Goal: Check status: Check status

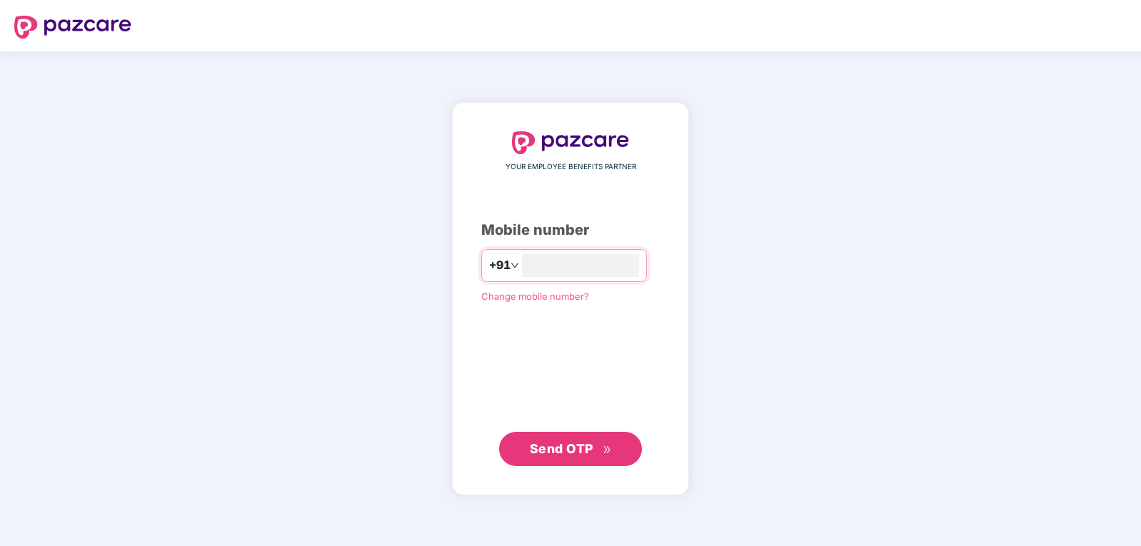
type input "**********"
click at [560, 450] on span "Send OTP" at bounding box center [562, 448] width 64 height 15
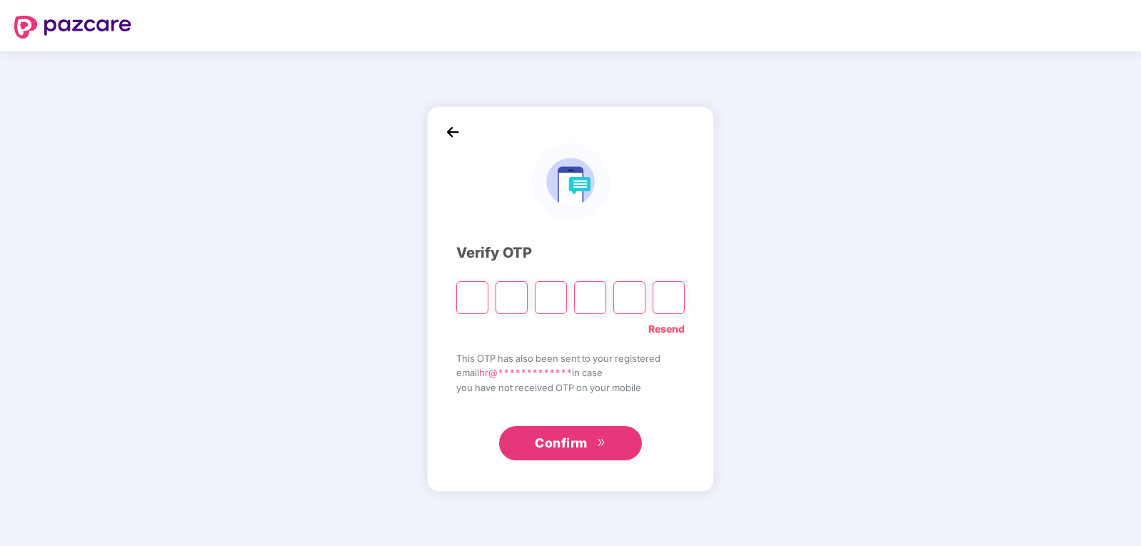
type input "*"
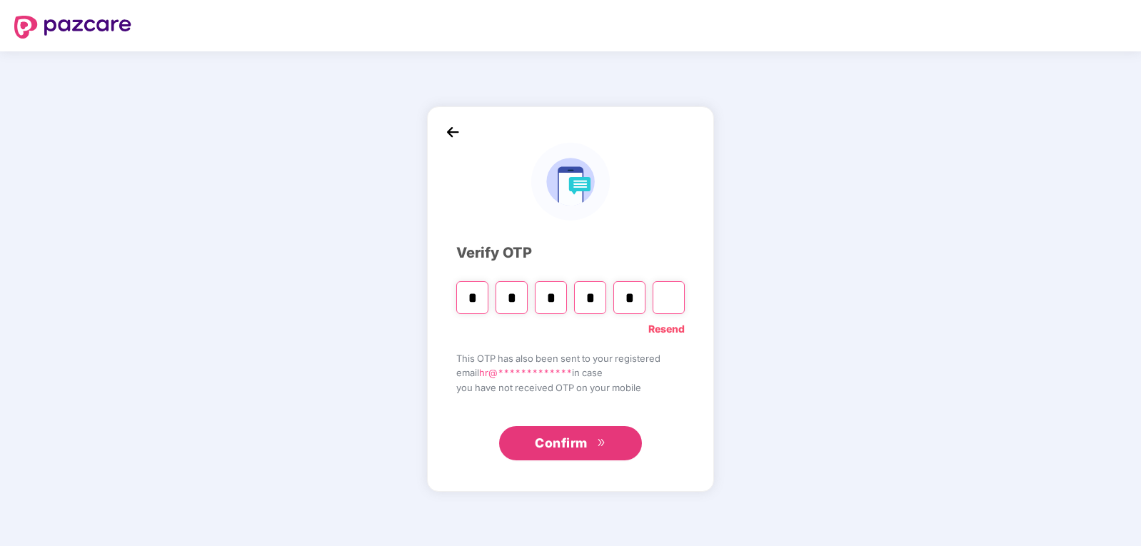
type input "*"
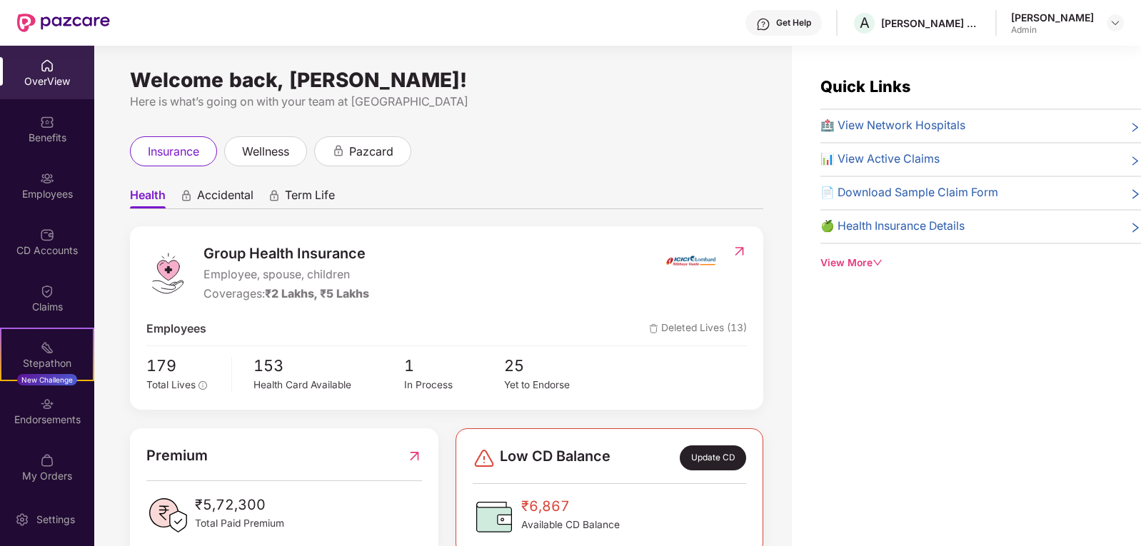
click at [904, 157] on span "📊 View Active Claims" at bounding box center [879, 160] width 119 height 18
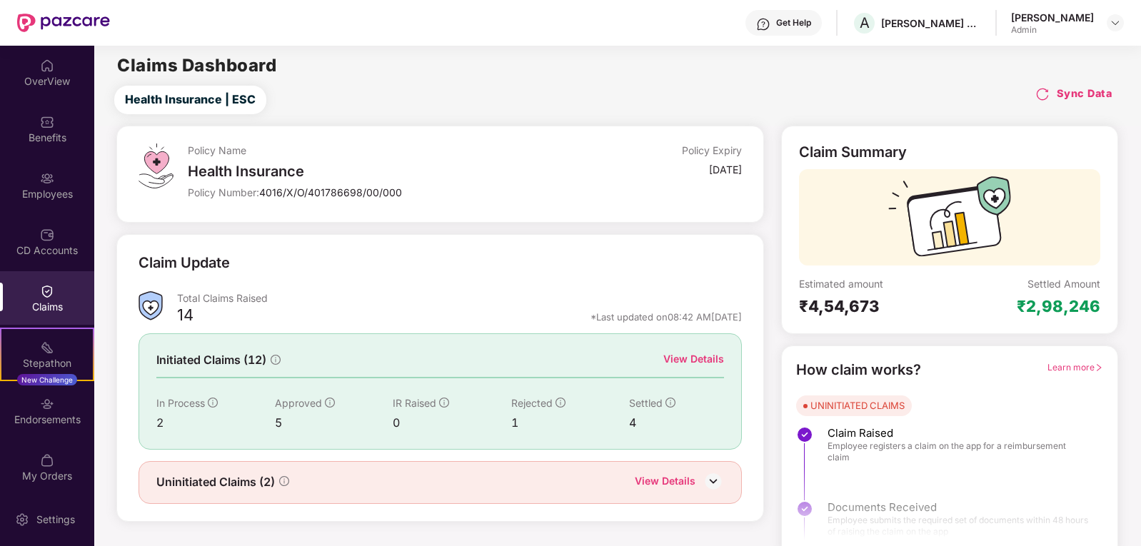
click at [1045, 94] on img at bounding box center [1042, 94] width 14 height 14
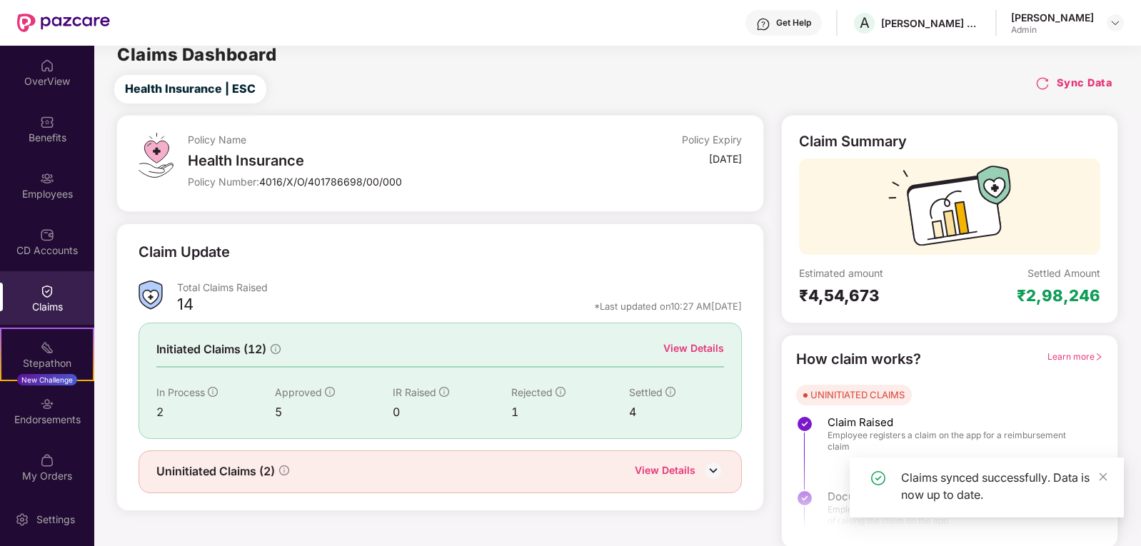
scroll to position [13, 0]
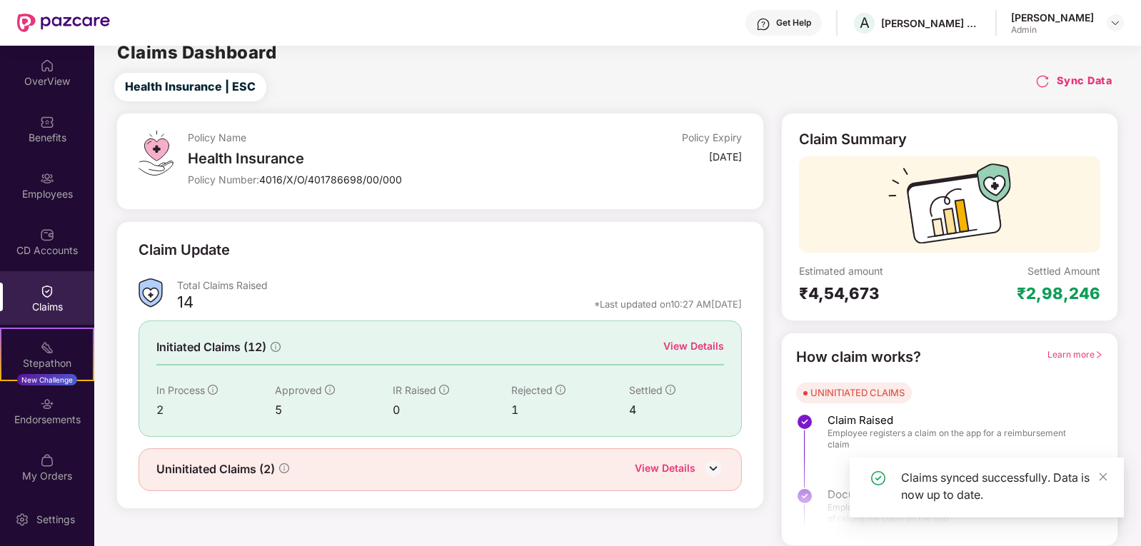
click at [688, 343] on div "View Details" at bounding box center [693, 346] width 61 height 16
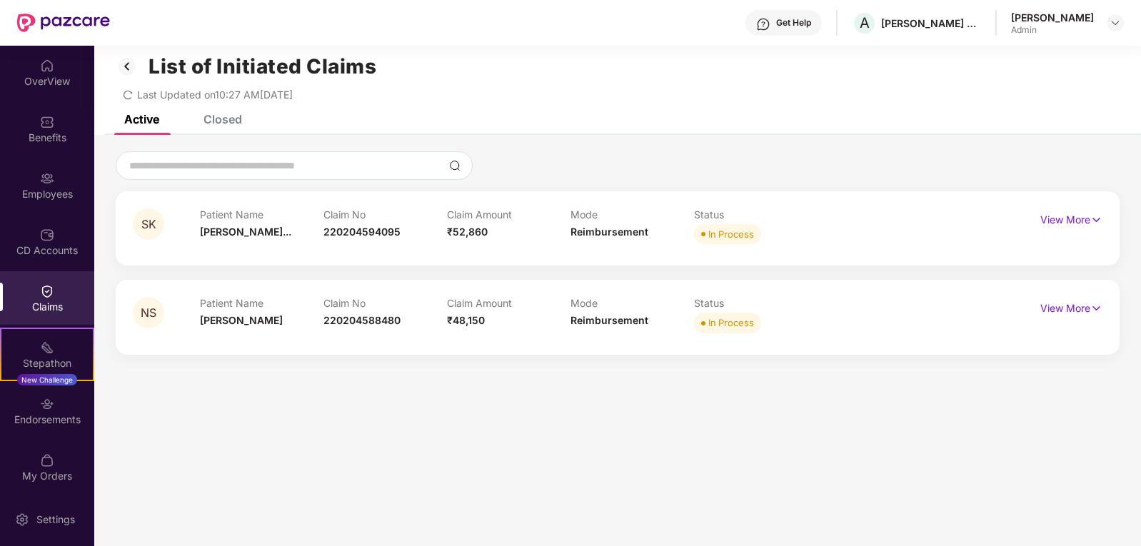
click at [230, 119] on div "Closed" at bounding box center [223, 119] width 39 height 14
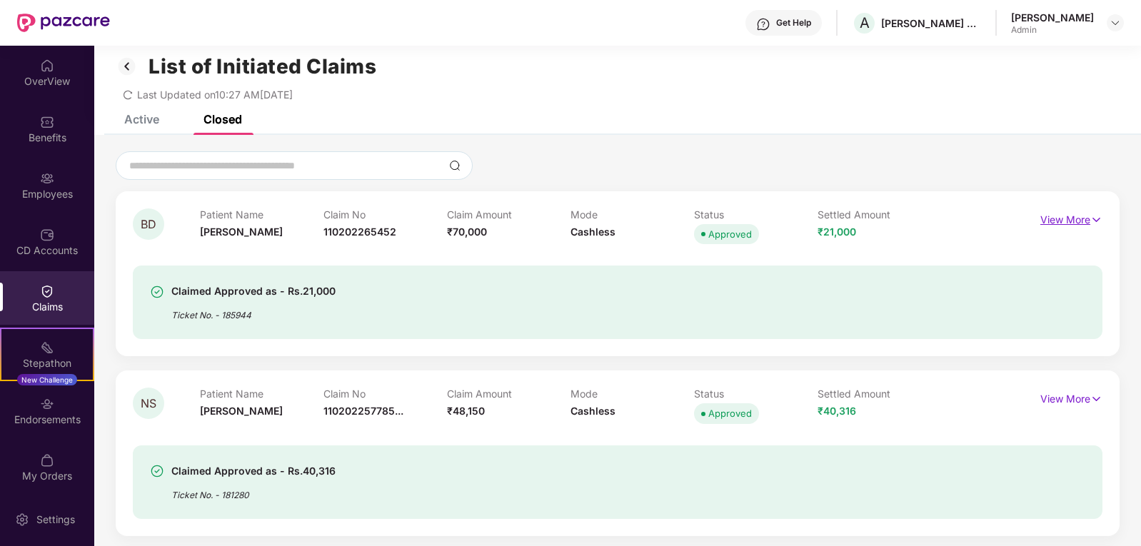
click at [1053, 221] on p "View More" at bounding box center [1071, 218] width 62 height 19
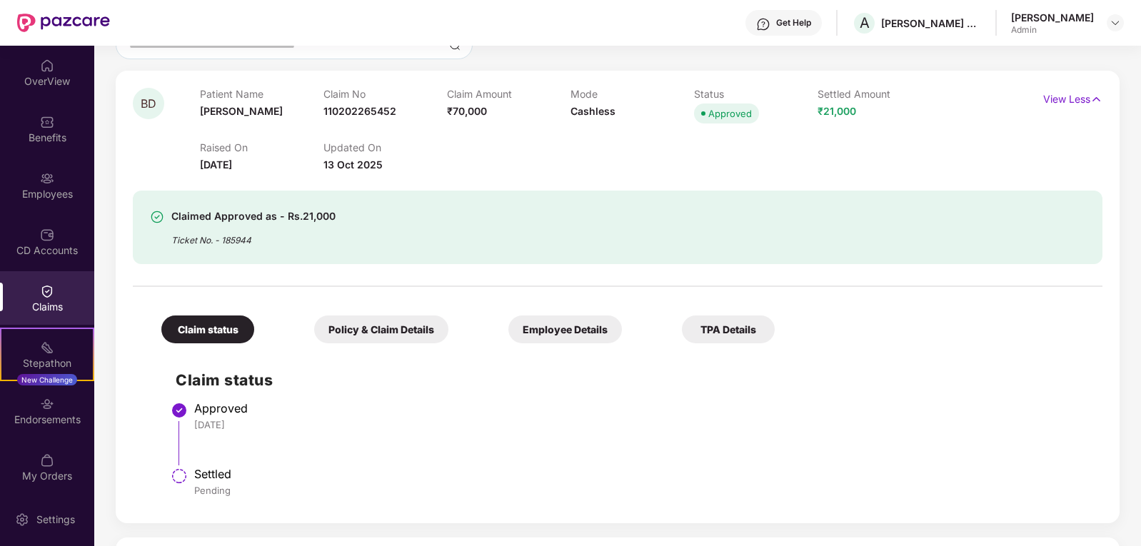
scroll to position [156, 0]
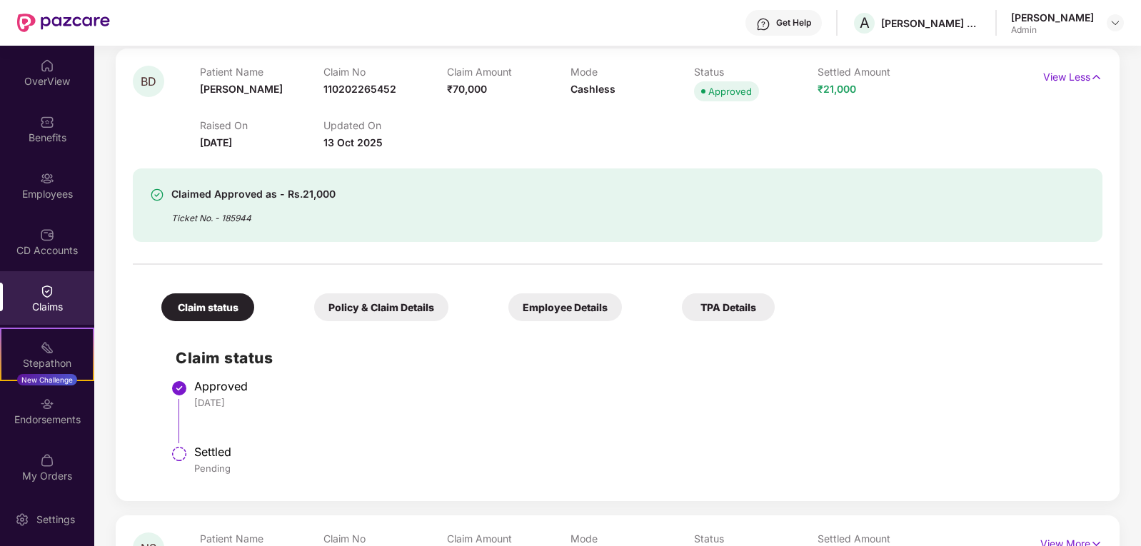
click at [327, 311] on div "Policy & Claim Details" at bounding box center [381, 307] width 134 height 28
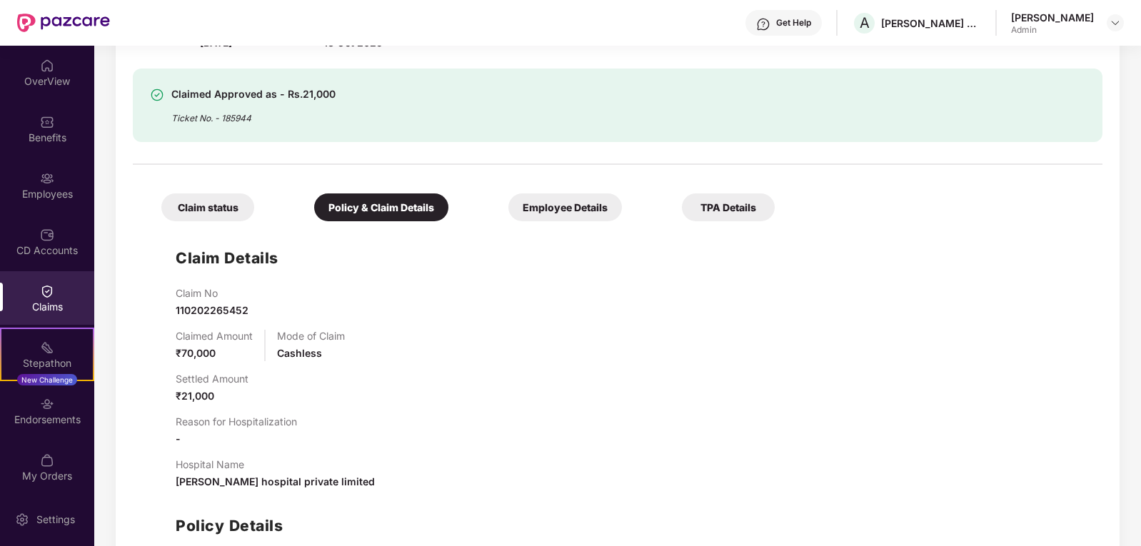
scroll to position [298, 0]
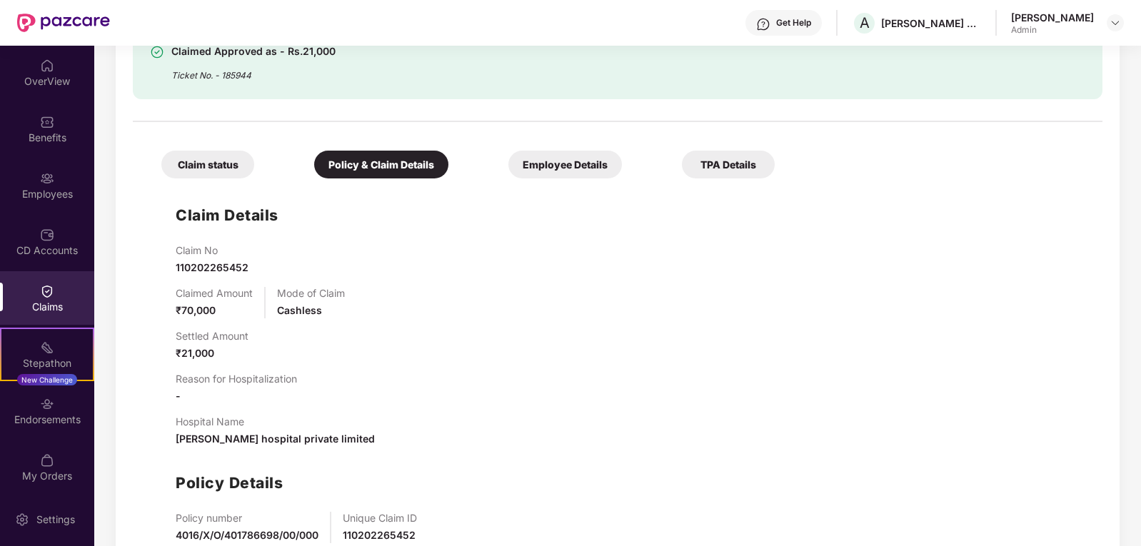
click at [682, 160] on div "TPA Details" at bounding box center [728, 165] width 93 height 28
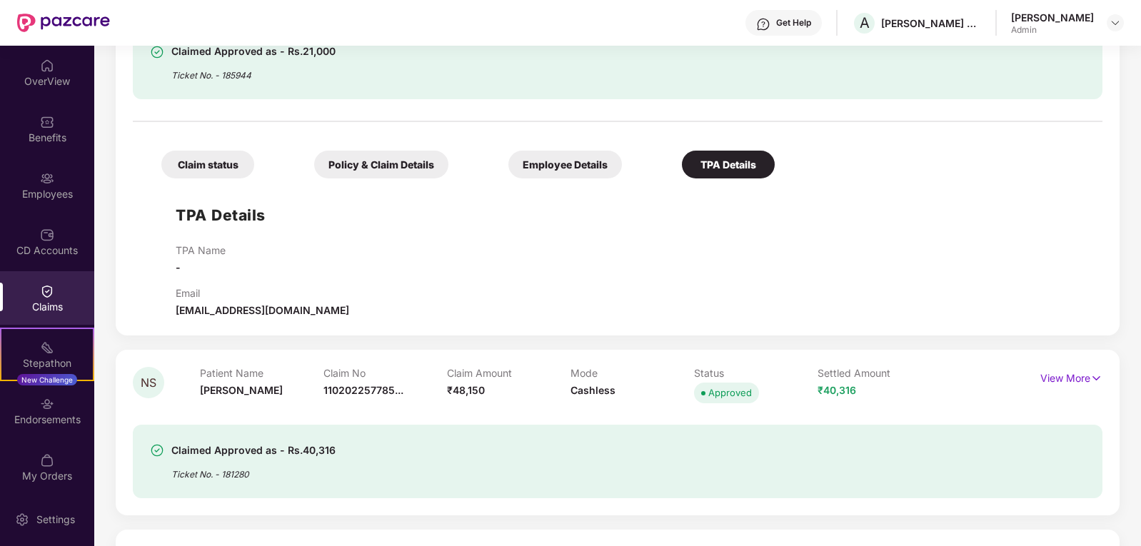
click at [508, 162] on div "Employee Details" at bounding box center [565, 165] width 114 height 28
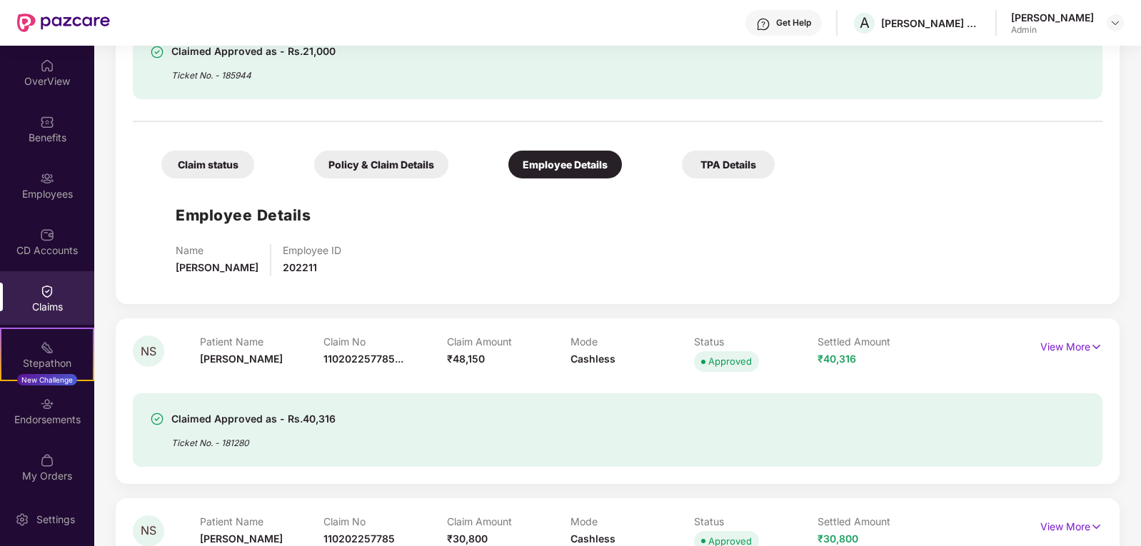
click at [323, 177] on div "Policy & Claim Details" at bounding box center [381, 165] width 134 height 28
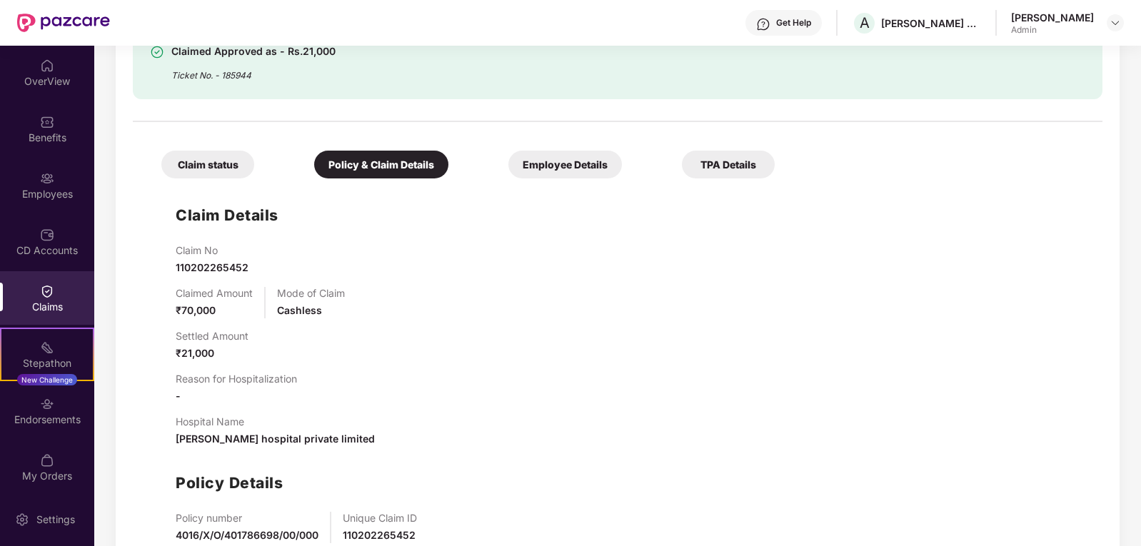
click at [225, 173] on div "Claim status" at bounding box center [207, 165] width 93 height 28
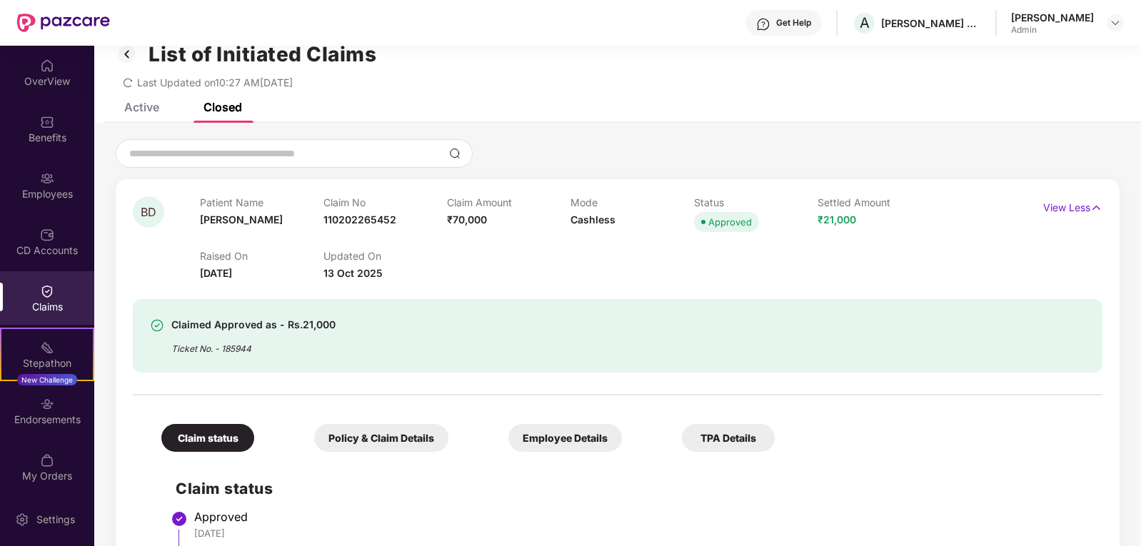
scroll to position [0, 0]
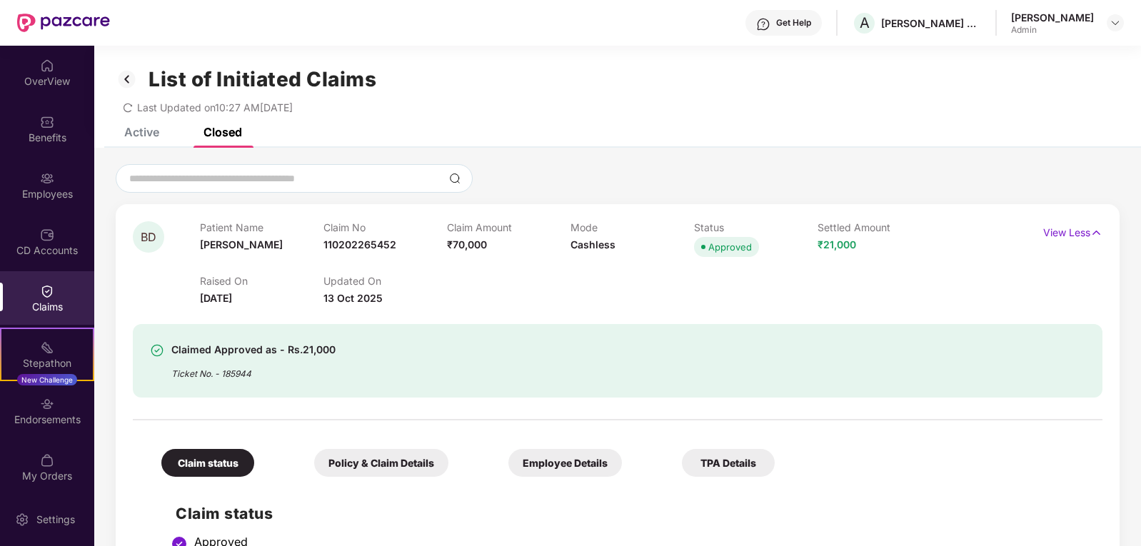
click at [134, 128] on div "Active" at bounding box center [141, 132] width 35 height 14
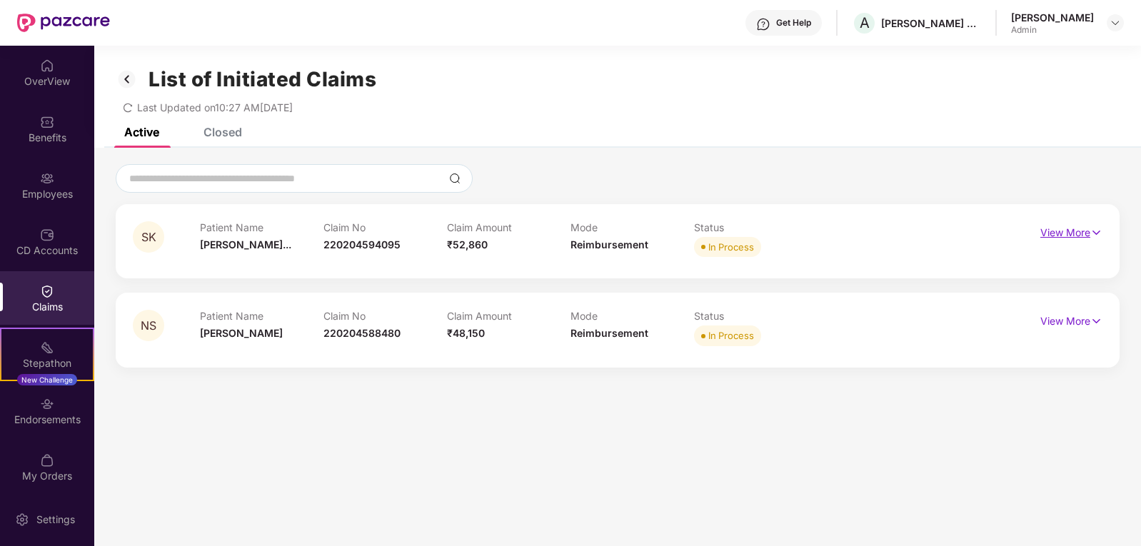
click at [1043, 237] on p "View More" at bounding box center [1071, 230] width 62 height 19
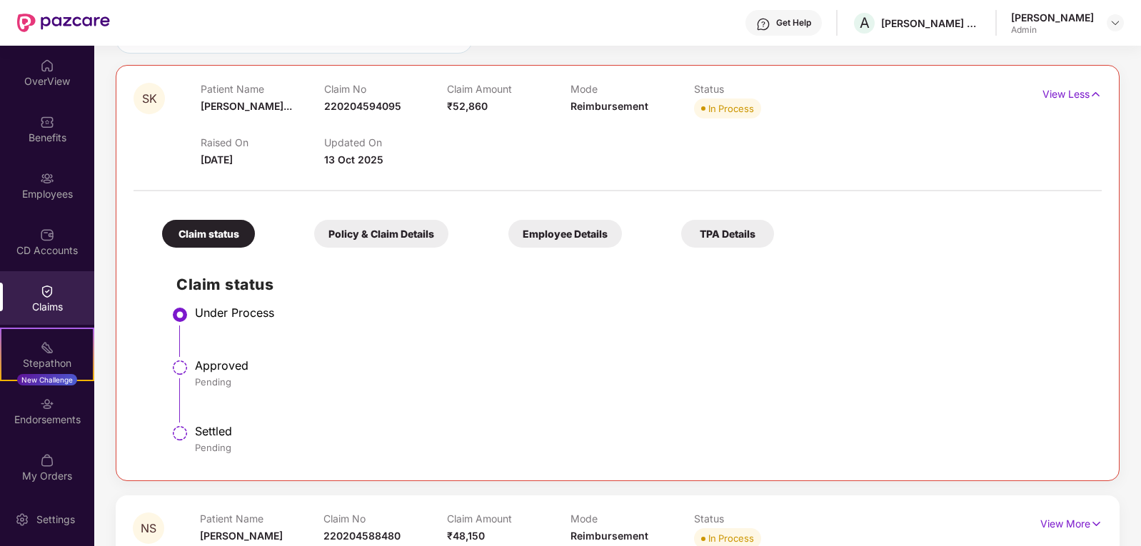
scroll to position [106, 0]
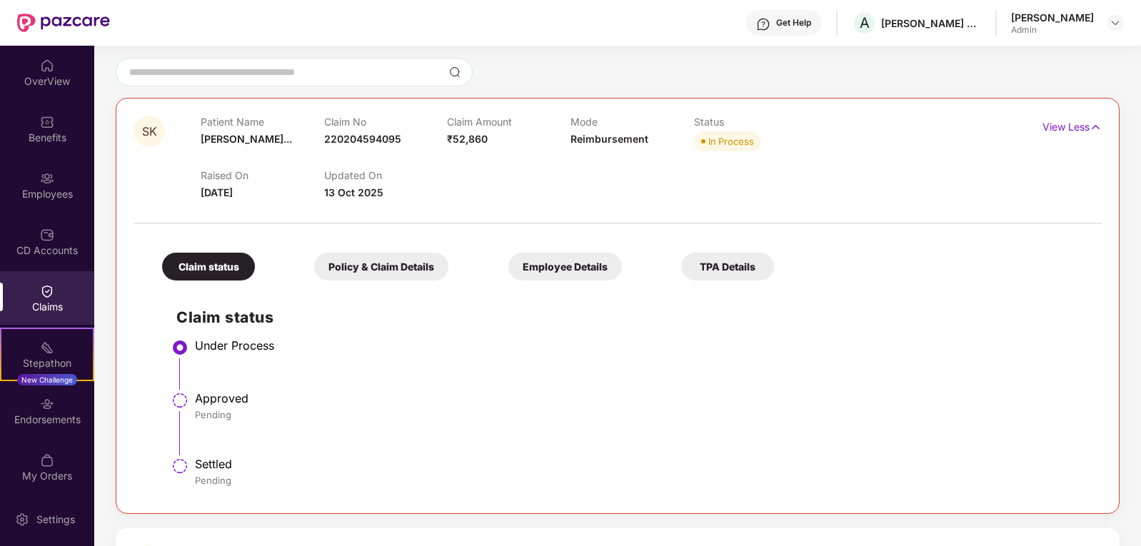
click at [317, 267] on div "Policy & Claim Details" at bounding box center [381, 267] width 134 height 28
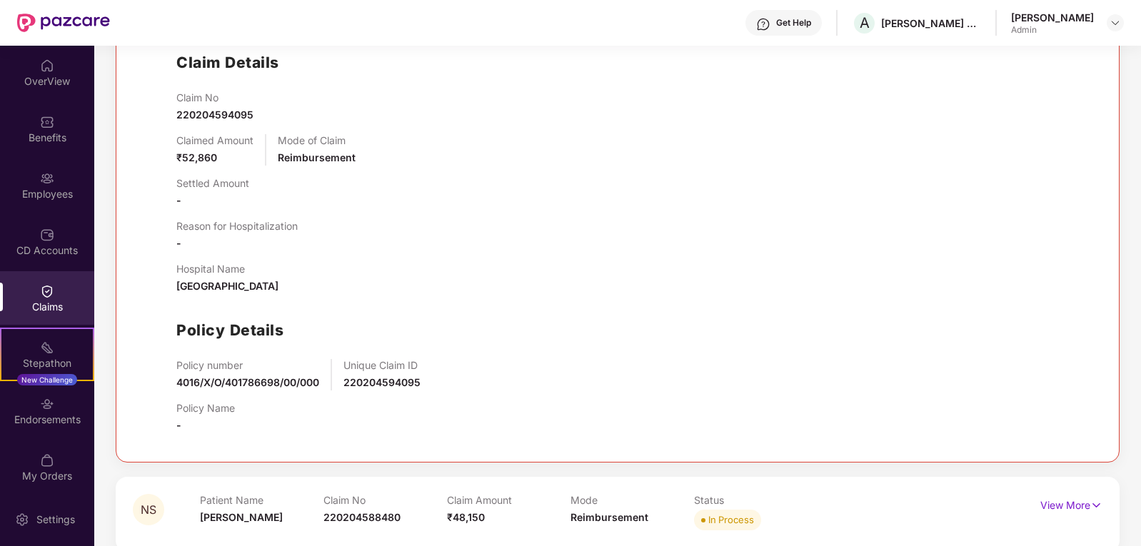
scroll to position [381, 0]
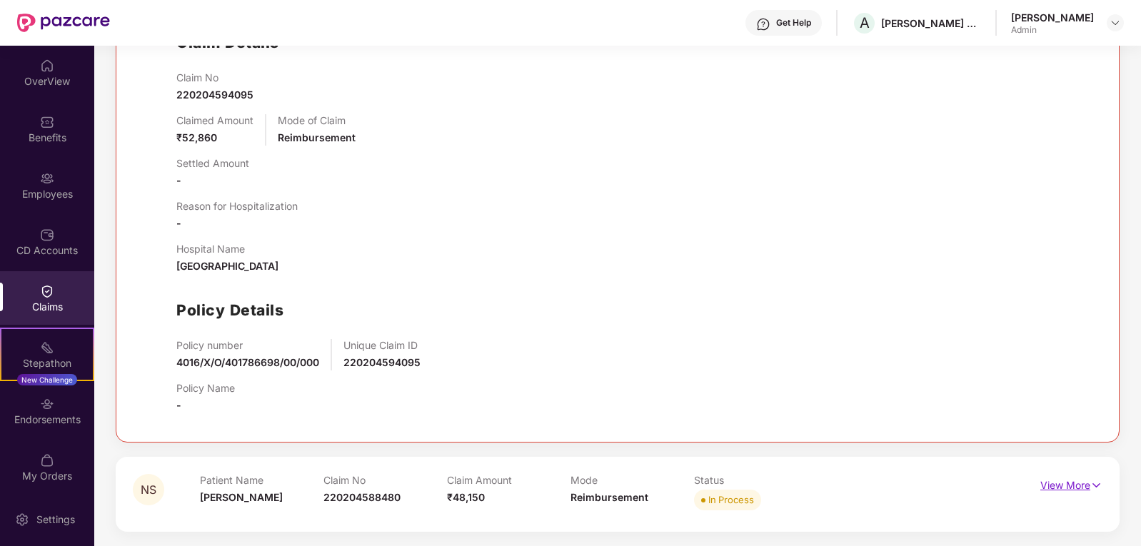
click at [1053, 481] on p "View More" at bounding box center [1071, 483] width 62 height 19
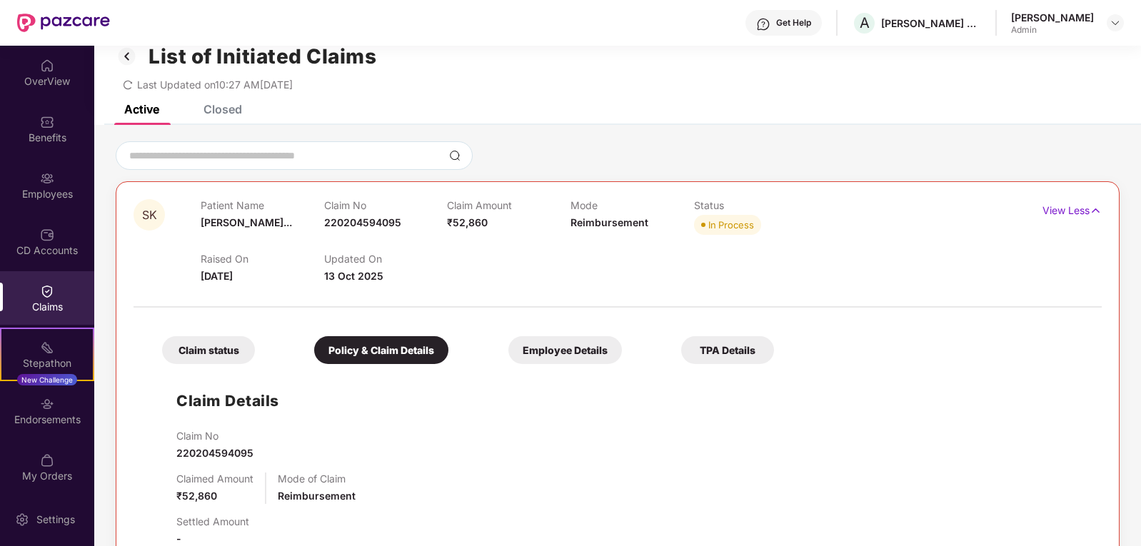
scroll to position [0, 0]
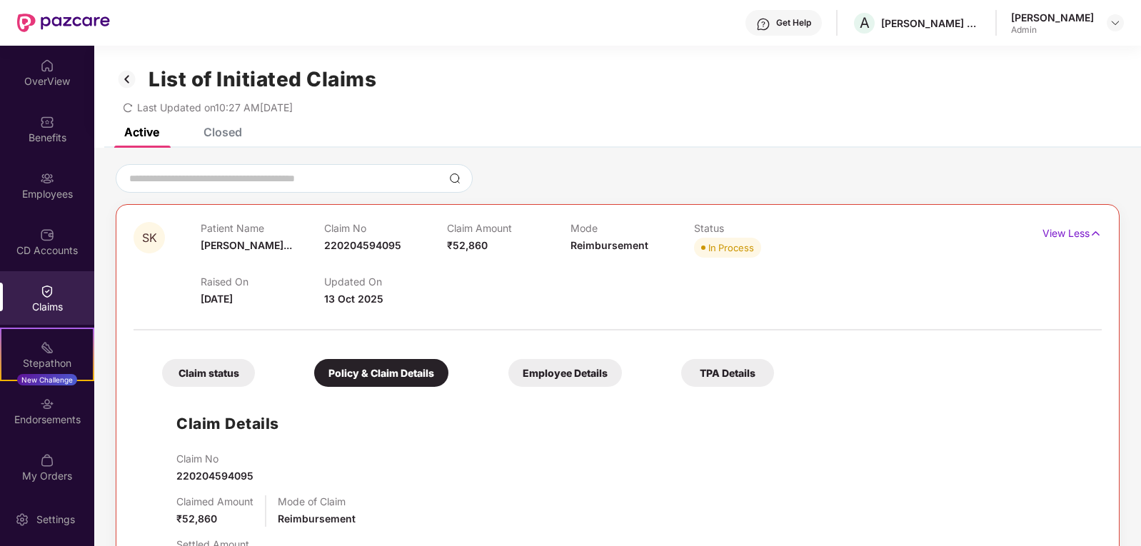
click at [224, 133] on div "Closed" at bounding box center [223, 132] width 39 height 14
